Goal: Information Seeking & Learning: Learn about a topic

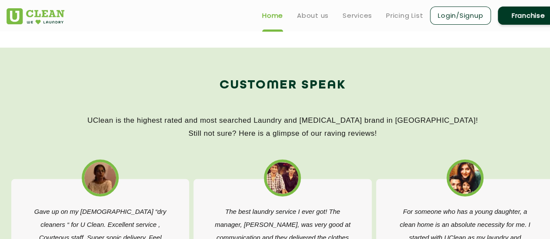
scroll to position [1197, 0]
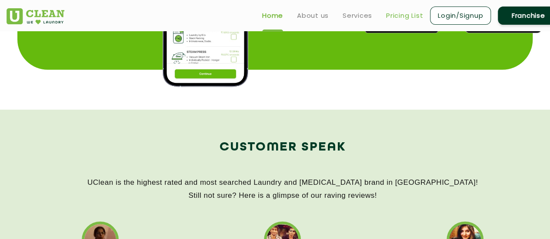
click at [400, 16] on link "Pricing List" at bounding box center [404, 15] width 37 height 10
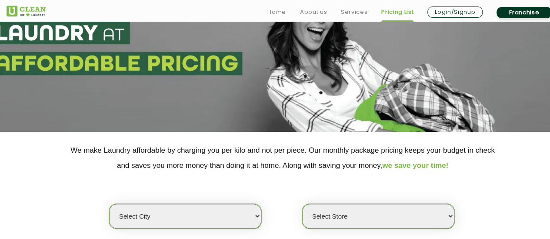
scroll to position [130, 0]
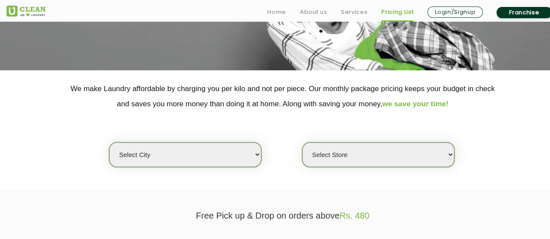
click at [198, 147] on select "Select city [GEOGRAPHIC_DATA] [GEOGRAPHIC_DATA] [GEOGRAPHIC_DATA] [GEOGRAPHIC_D…" at bounding box center [185, 155] width 152 height 25
select select "8"
click at [109, 143] on select "Select city [GEOGRAPHIC_DATA] [GEOGRAPHIC_DATA] [GEOGRAPHIC_DATA] [GEOGRAPHIC_D…" at bounding box center [185, 155] width 152 height 25
click at [376, 149] on select "Select Store [GEOGRAPHIC_DATA] [GEOGRAPHIC_DATA] [GEOGRAPHIC_DATA] [GEOGRAPHIC_…" at bounding box center [378, 155] width 152 height 25
select select "368"
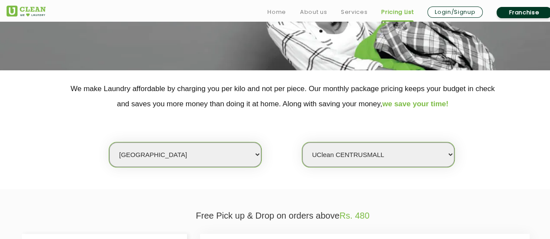
click at [302, 143] on select "Select Store [GEOGRAPHIC_DATA] [GEOGRAPHIC_DATA] [GEOGRAPHIC_DATA] [GEOGRAPHIC_…" at bounding box center [378, 155] width 152 height 25
click at [494, 132] on div "Select city [GEOGRAPHIC_DATA] [GEOGRAPHIC_DATA] [GEOGRAPHIC_DATA] [GEOGRAPHIC_D…" at bounding box center [282, 140] width 565 height 56
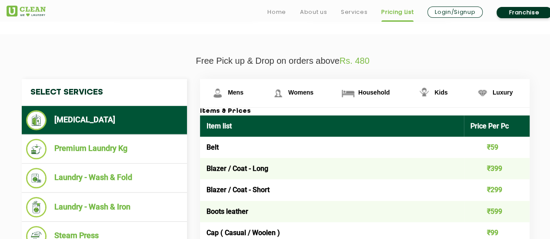
scroll to position [304, 0]
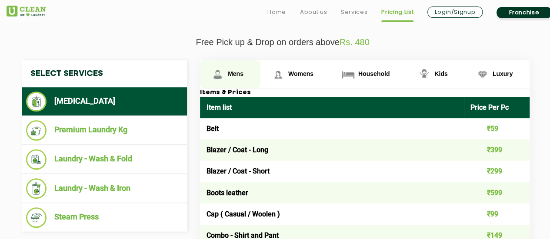
click at [234, 73] on span "Mens" at bounding box center [236, 73] width 16 height 7
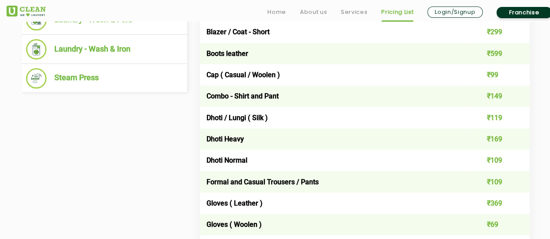
scroll to position [478, 0]
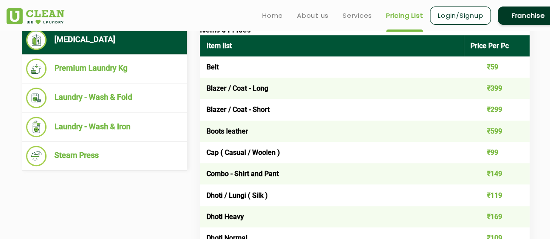
scroll to position [348, 0]
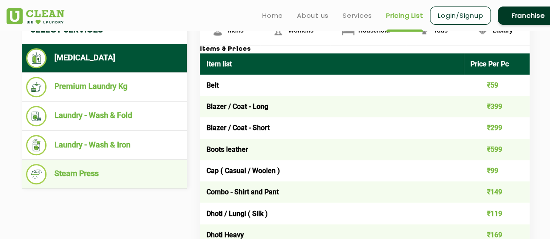
click at [101, 172] on li "Steam Press" at bounding box center [104, 174] width 156 height 20
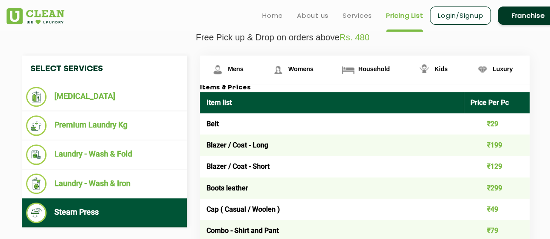
scroll to position [261, 0]
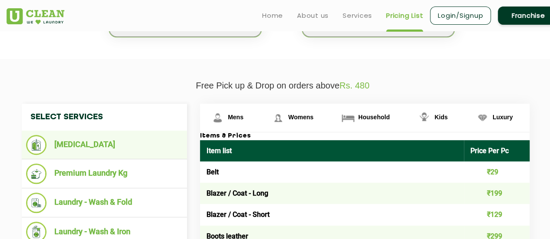
click at [73, 140] on li "[MEDICAL_DATA]" at bounding box center [104, 145] width 156 height 20
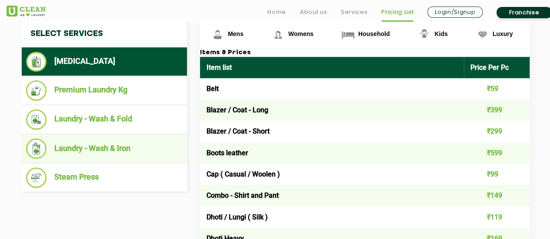
scroll to position [348, 0]
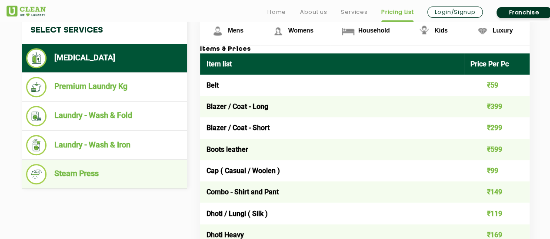
click at [81, 171] on li "Steam Press" at bounding box center [104, 174] width 156 height 20
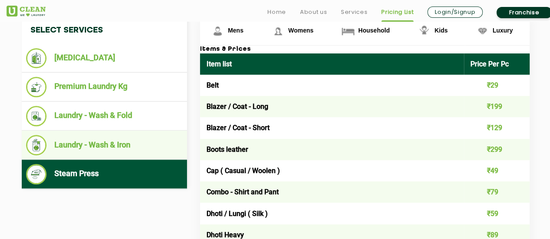
click at [96, 142] on li "Laundry - Wash & Iron" at bounding box center [104, 145] width 156 height 20
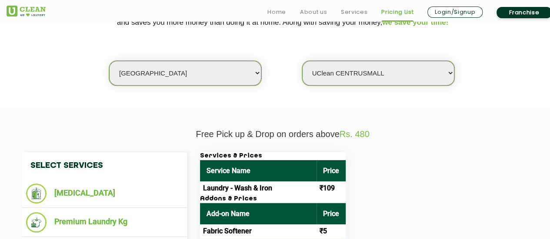
scroll to position [261, 0]
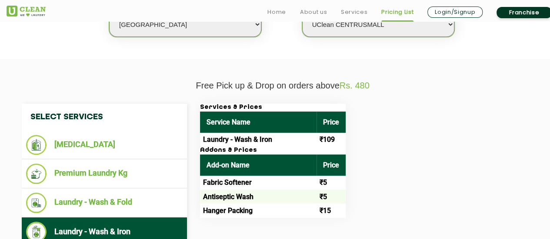
click at [247, 131] on th "Service Name" at bounding box center [258, 122] width 116 height 21
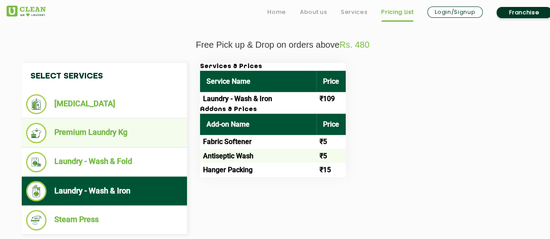
scroll to position [348, 0]
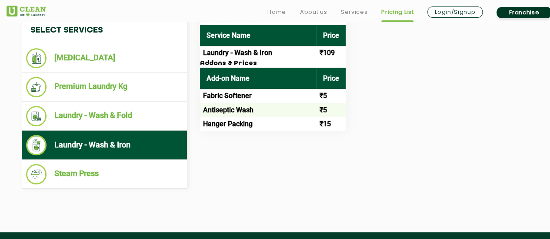
click at [221, 53] on td "Laundry - Wash & Iron" at bounding box center [258, 53] width 116 height 14
click at [220, 98] on td "Fabric Softener" at bounding box center [258, 96] width 116 height 14
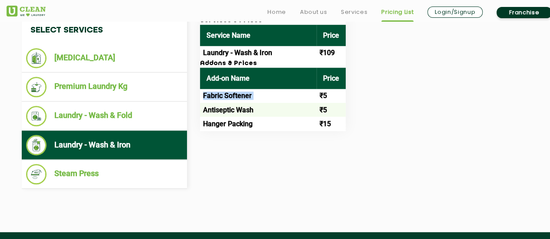
click at [220, 98] on td "Fabric Softener" at bounding box center [258, 96] width 116 height 14
click at [399, 100] on div "Services & Prices Service Name Price Laundry - Wash & Iron ₹109 Addons & Prices…" at bounding box center [371, 74] width 356 height 114
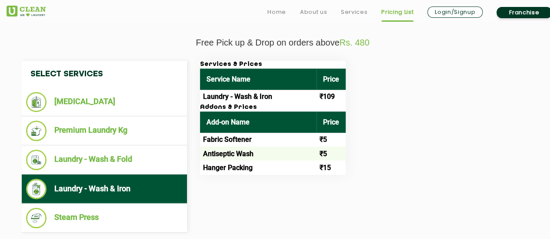
scroll to position [304, 0]
